Goal: Check status: Check status

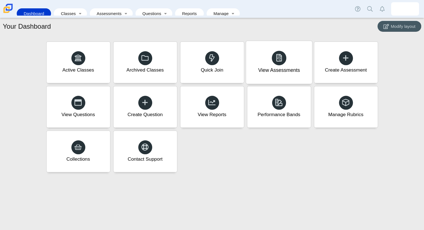
click at [292, 61] on div "View Assessments" at bounding box center [279, 62] width 66 height 43
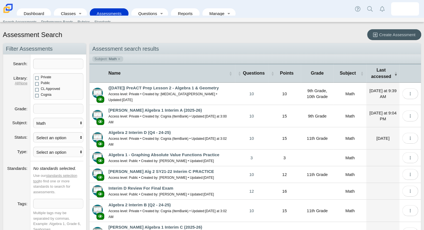
click at [113, 9] on link "Assessments" at bounding box center [109, 13] width 33 height 10
click at [67, 10] on link "Classes" at bounding box center [67, 13] width 20 height 10
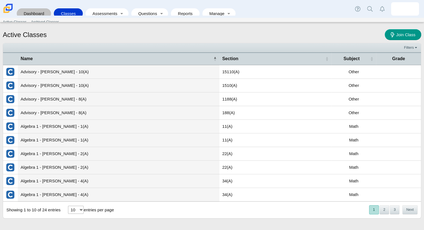
click at [39, 8] on link "Dashboard" at bounding box center [34, 13] width 29 height 10
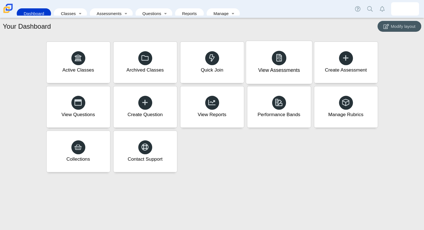
click at [293, 72] on div "View Assessments" at bounding box center [279, 70] width 42 height 7
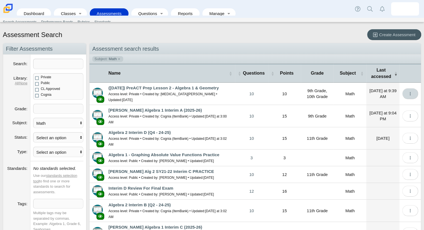
click at [408, 93] on span "More options" at bounding box center [410, 93] width 4 height 5
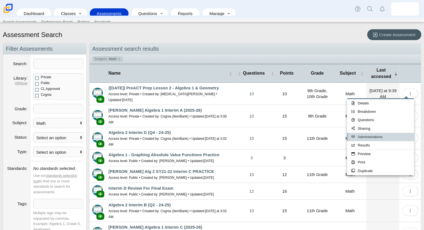
click at [398, 135] on link "Administrations" at bounding box center [380, 137] width 67 height 8
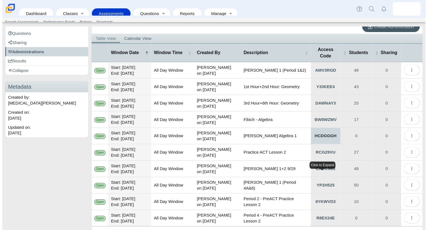
scroll to position [68, 0]
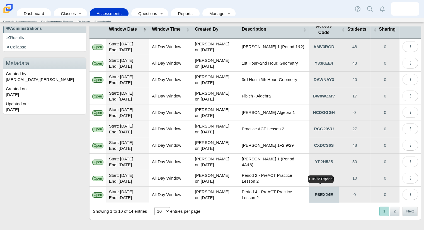
click at [330, 191] on link "R8EX24E" at bounding box center [324, 195] width 30 height 16
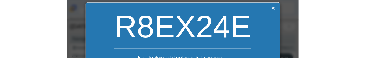
scroll to position [5, 0]
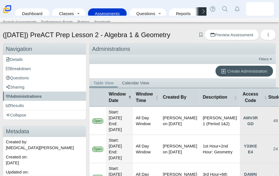
scroll to position [5, 0]
